Goal: Task Accomplishment & Management: Manage account settings

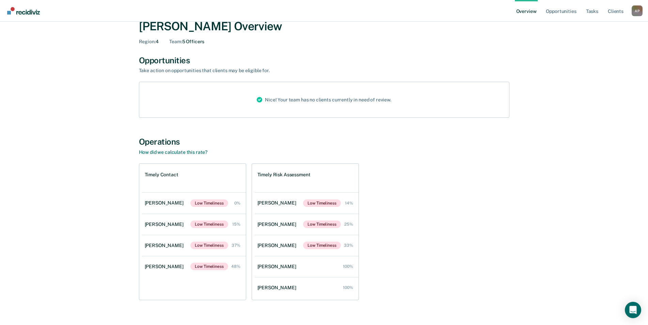
scroll to position [29, 0]
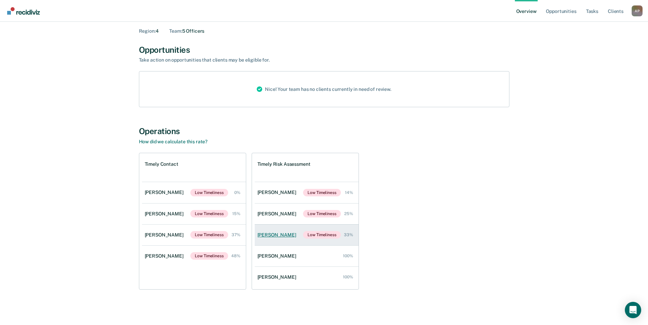
click at [272, 233] on div "[PERSON_NAME]" at bounding box center [278, 235] width 42 height 6
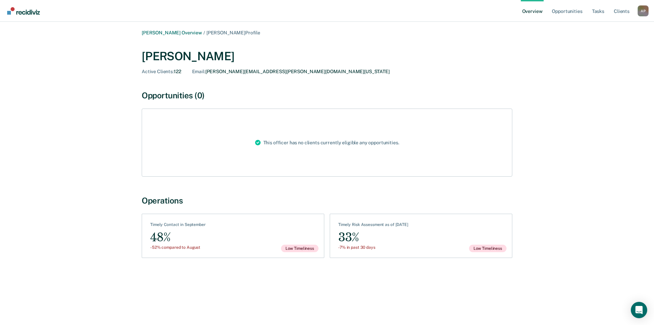
click at [222, 31] on span "[PERSON_NAME] Profile" at bounding box center [233, 32] width 54 height 5
drag, startPoint x: 515, startPoint y: 189, endPoint x: 500, endPoint y: 180, distance: 17.4
click at [515, 188] on div "[PERSON_NAME] Overview / [PERSON_NAME] Profile [PERSON_NAME] Active Clients : 1…" at bounding box center [327, 151] width 409 height 242
click at [566, 8] on link "Opportunities" at bounding box center [566, 11] width 33 height 22
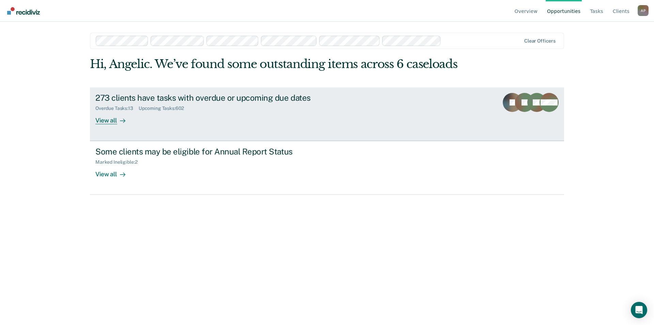
click at [108, 115] on div "View all" at bounding box center [114, 117] width 38 height 13
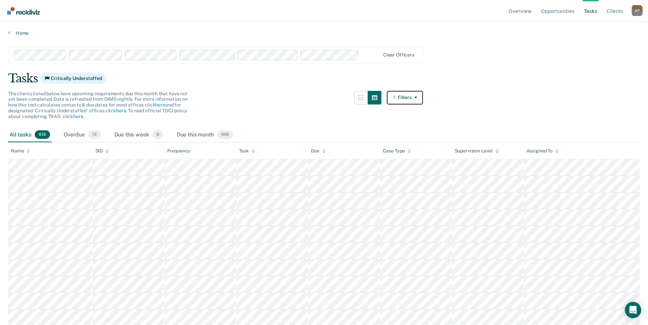
click at [414, 98] on button "Filters" at bounding box center [405, 98] width 36 height 14
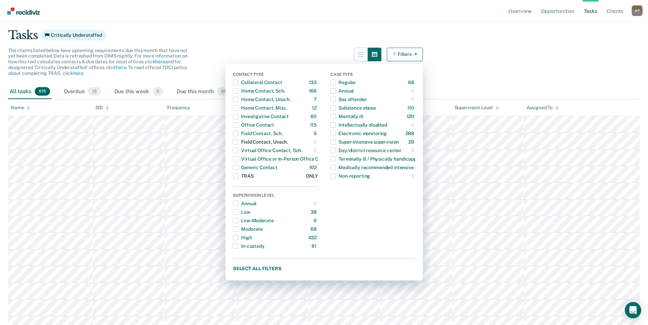
scroll to position [35, 0]
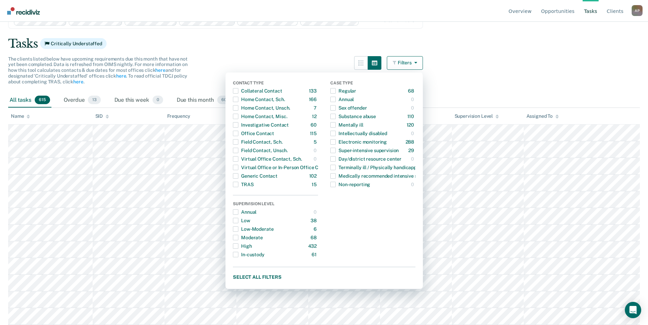
click at [298, 57] on div "The clients listed below have upcoming requirements due this month that have no…" at bounding box center [215, 74] width 415 height 37
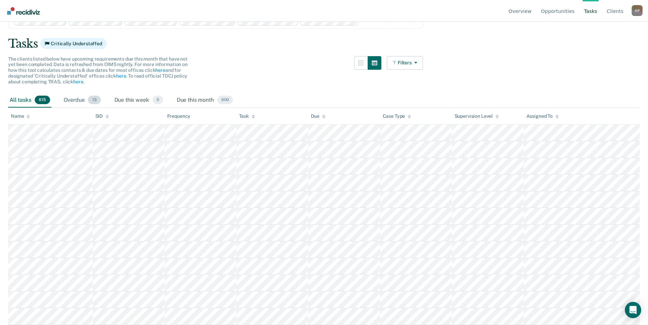
click at [72, 100] on div "Overdue 13" at bounding box center [82, 100] width 40 height 15
click at [132, 99] on div "Due this week 0" at bounding box center [138, 100] width 51 height 15
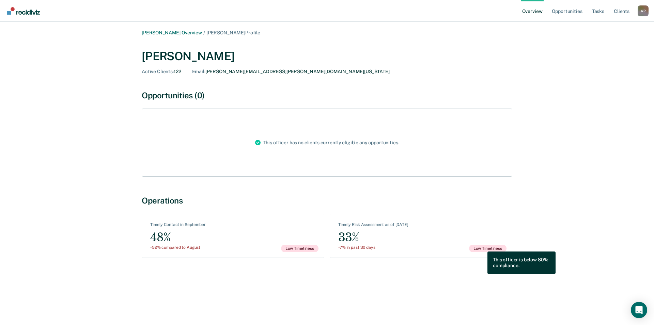
click at [482, 246] on span "Low Timeliness" at bounding box center [487, 248] width 37 height 7
click at [353, 238] on div "33%" at bounding box center [373, 237] width 70 height 15
click at [348, 248] on div "-7% in past 30 days" at bounding box center [373, 247] width 70 height 5
click at [378, 227] on div "Timely Risk Assessment as of [DATE]" at bounding box center [373, 225] width 70 height 7
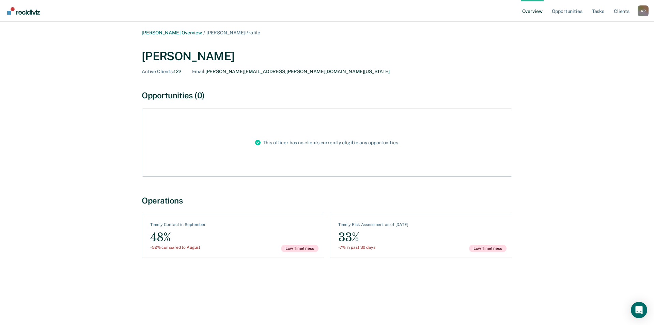
click at [380, 226] on div "Timely Risk Assessment as of [DATE]" at bounding box center [373, 225] width 70 height 7
click at [620, 12] on link "Client s" at bounding box center [621, 11] width 18 height 22
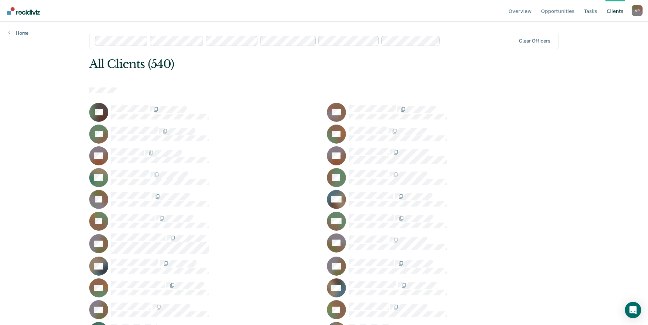
click at [638, 10] on div "A P" at bounding box center [637, 10] width 11 height 11
click at [598, 32] on link "Profile" at bounding box center [610, 32] width 44 height 6
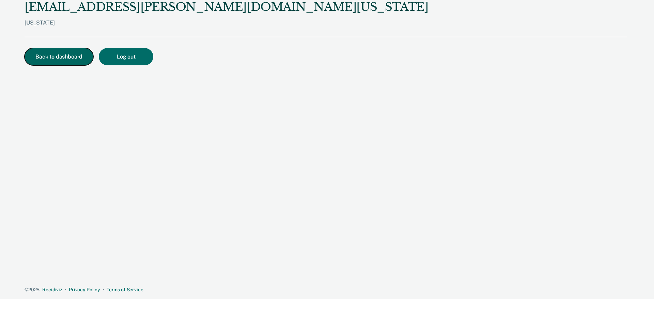
click at [47, 58] on button "Back to dashboard" at bounding box center [59, 56] width 69 height 17
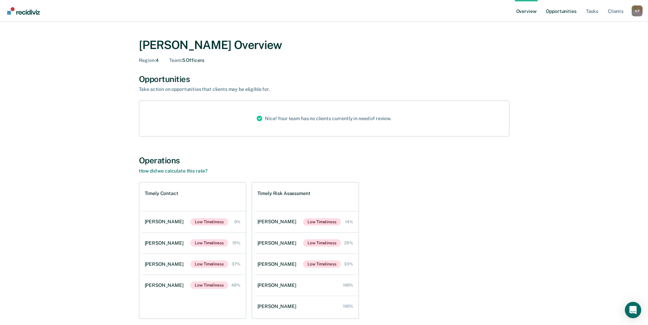
click at [568, 8] on link "Opportunities" at bounding box center [561, 11] width 33 height 22
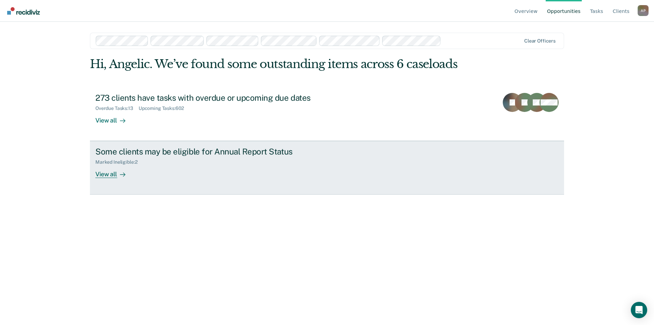
click at [106, 174] on div "View all" at bounding box center [114, 171] width 38 height 13
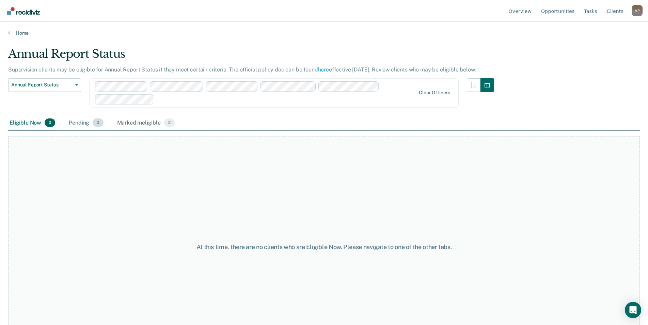
click at [85, 125] on div "Pending 0" at bounding box center [85, 123] width 37 height 15
click at [138, 120] on div "Marked Ineligible 2" at bounding box center [146, 123] width 61 height 15
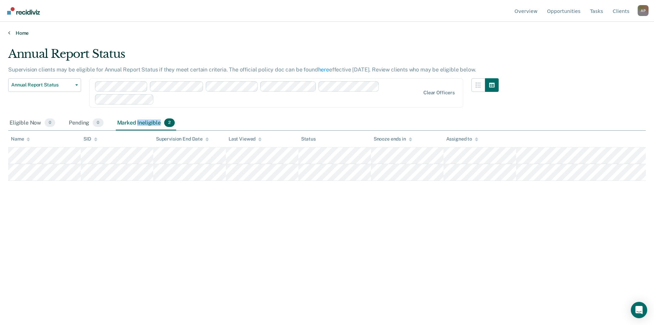
click at [10, 32] on icon at bounding box center [9, 32] width 2 height 5
